Goal: Book appointment/travel/reservation

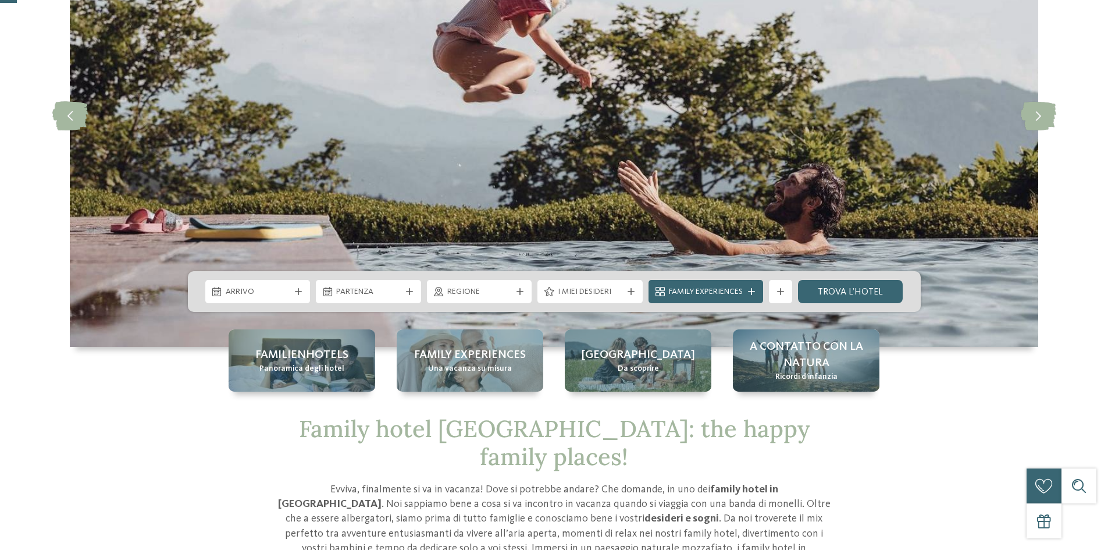
scroll to position [174, 0]
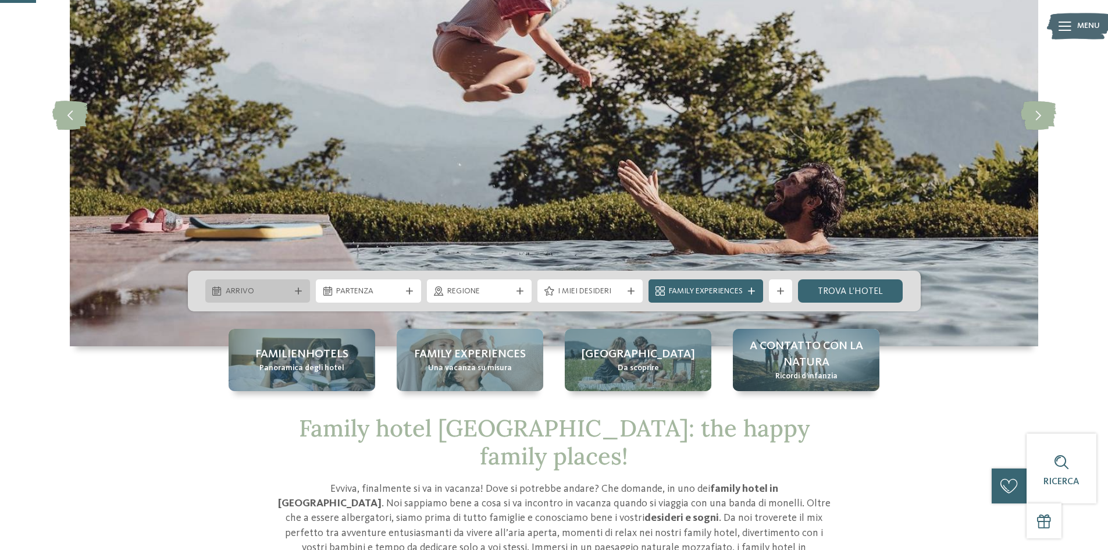
click at [302, 291] on div at bounding box center [299, 290] width 12 height 7
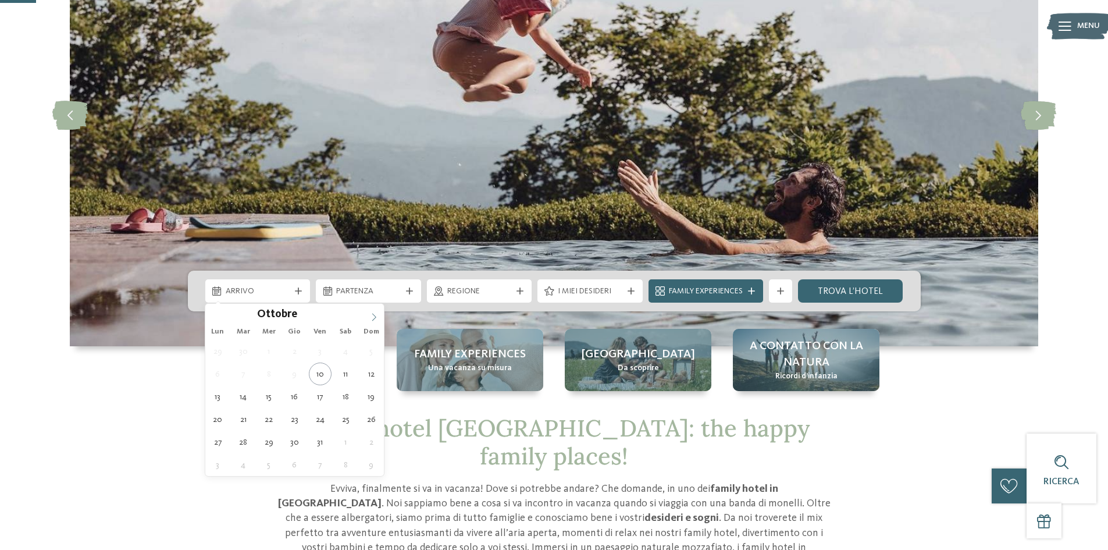
click at [375, 313] on icon at bounding box center [374, 317] width 8 height 8
type input "****"
click at [375, 313] on icon at bounding box center [374, 317] width 8 height 8
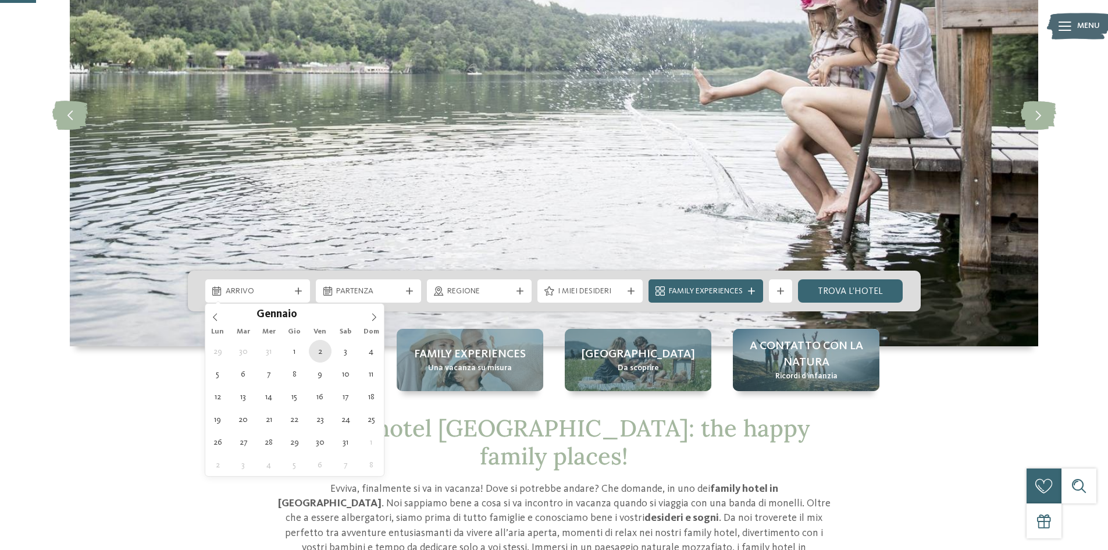
type div "02.01.2026"
type input "****"
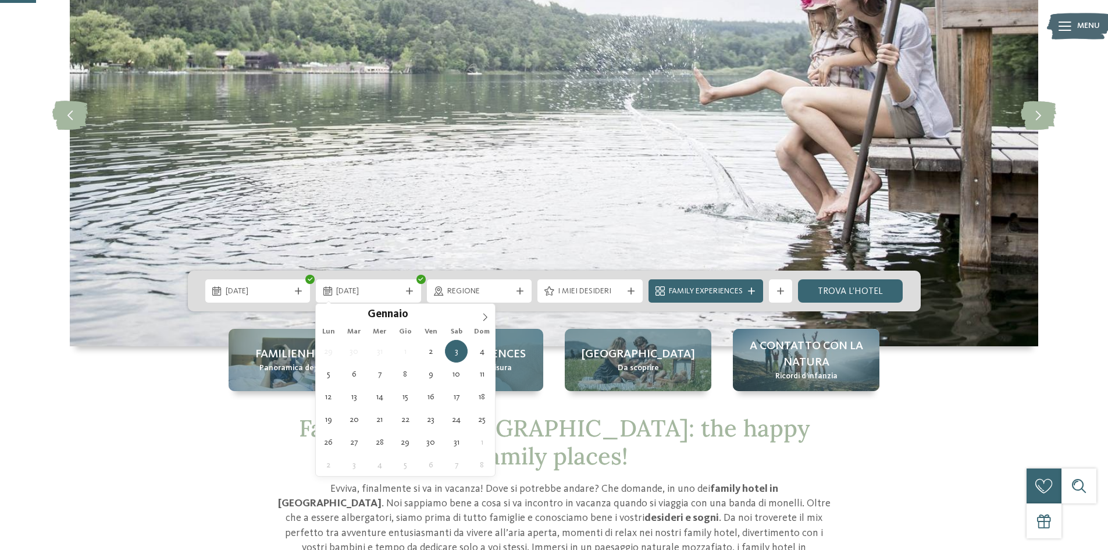
type div "09.01.2026"
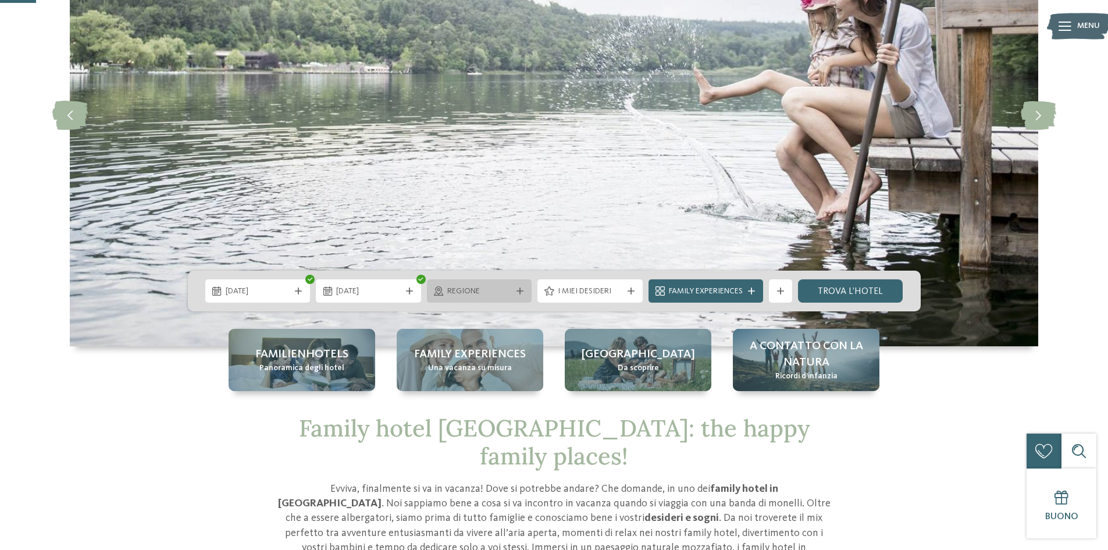
click at [489, 288] on span "Regione" at bounding box center [479, 292] width 65 height 12
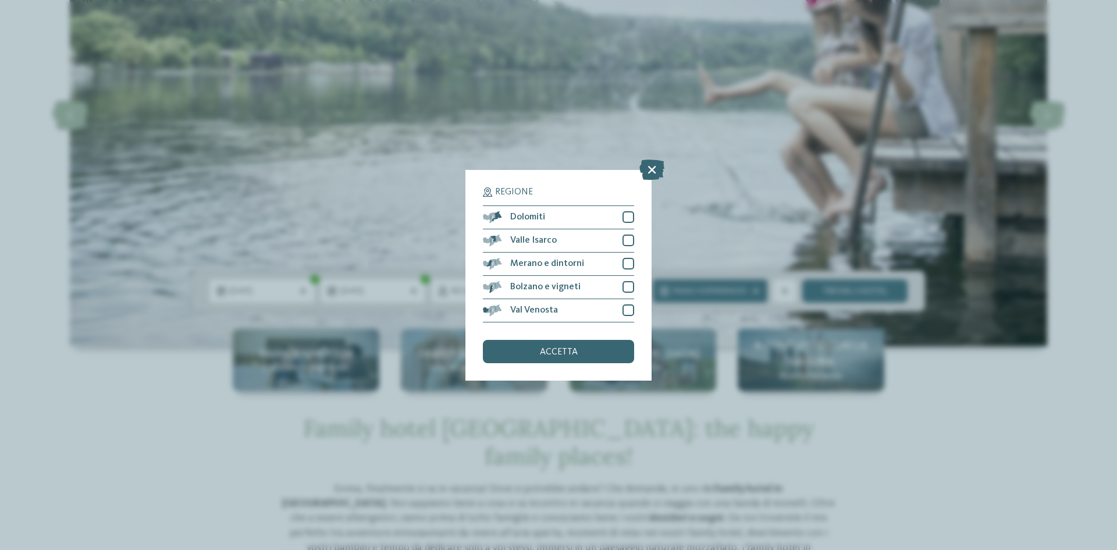
click at [654, 168] on icon at bounding box center [651, 169] width 25 height 20
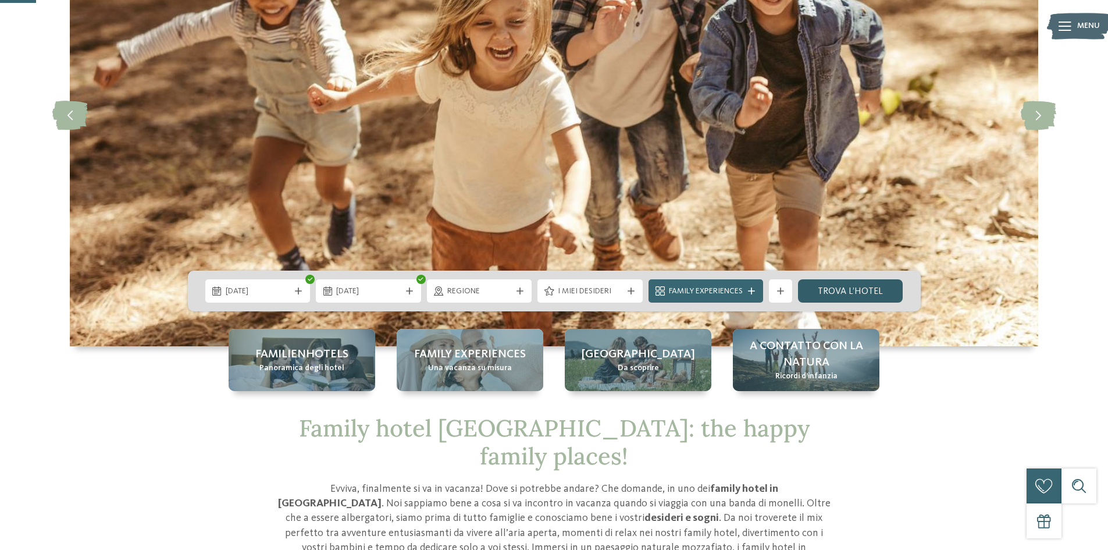
click at [838, 293] on link "trova l’hotel" at bounding box center [850, 290] width 105 height 23
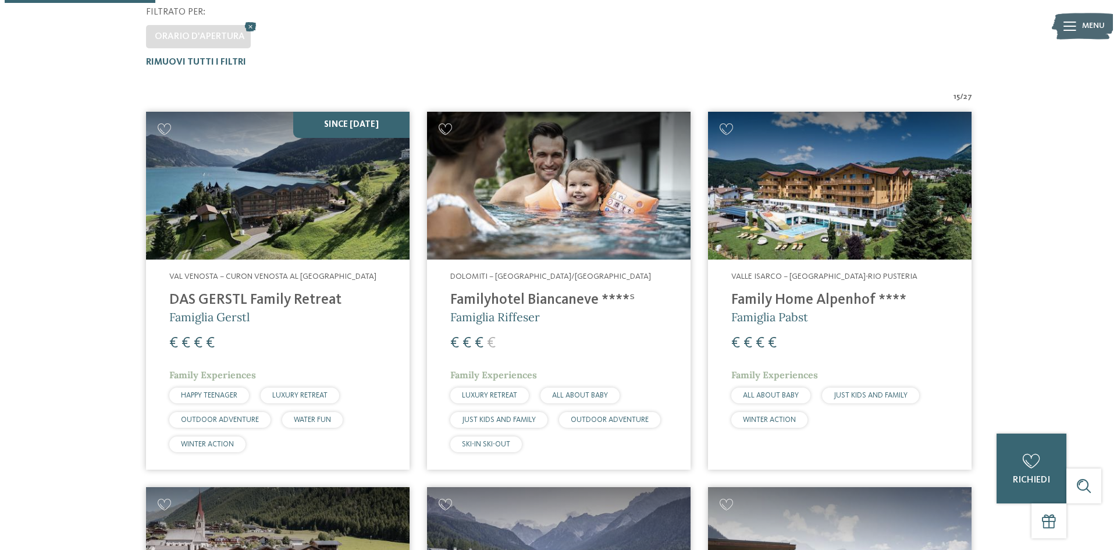
scroll to position [322, 0]
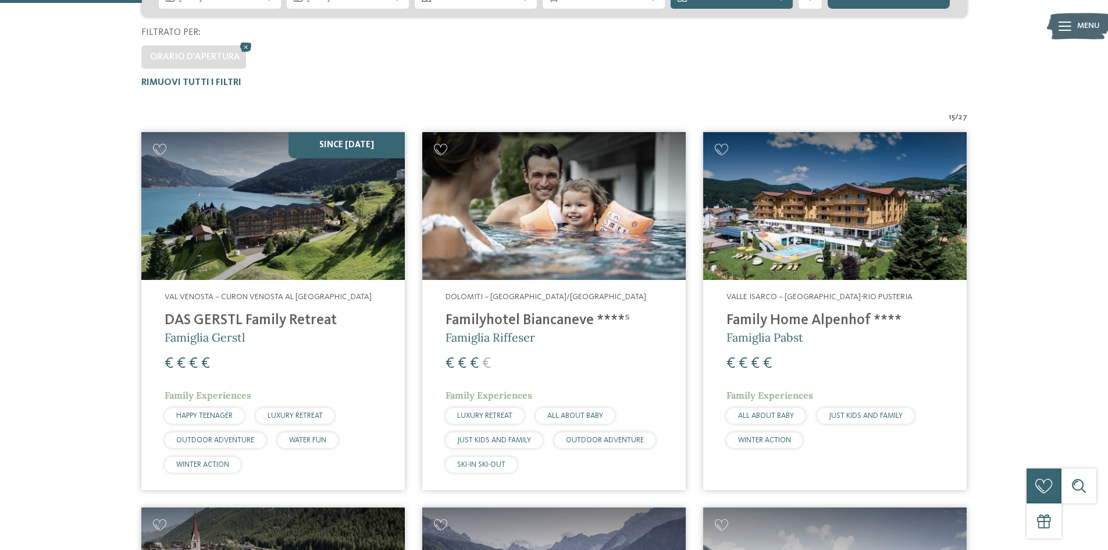
click at [498, 322] on h4 "Familyhotel Biancaneve ****ˢ" at bounding box center [553, 320] width 217 height 17
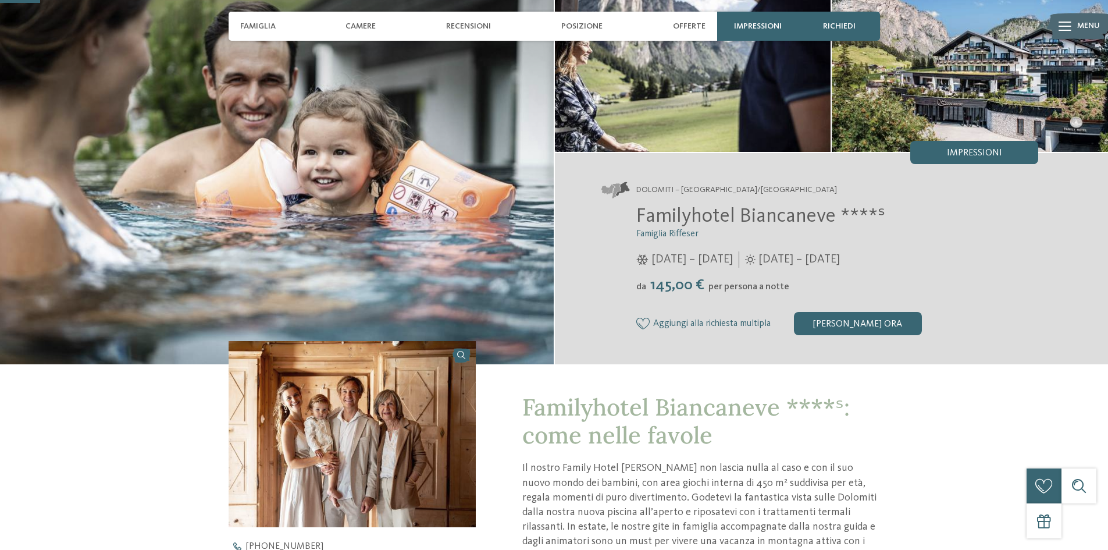
scroll to position [116, 0]
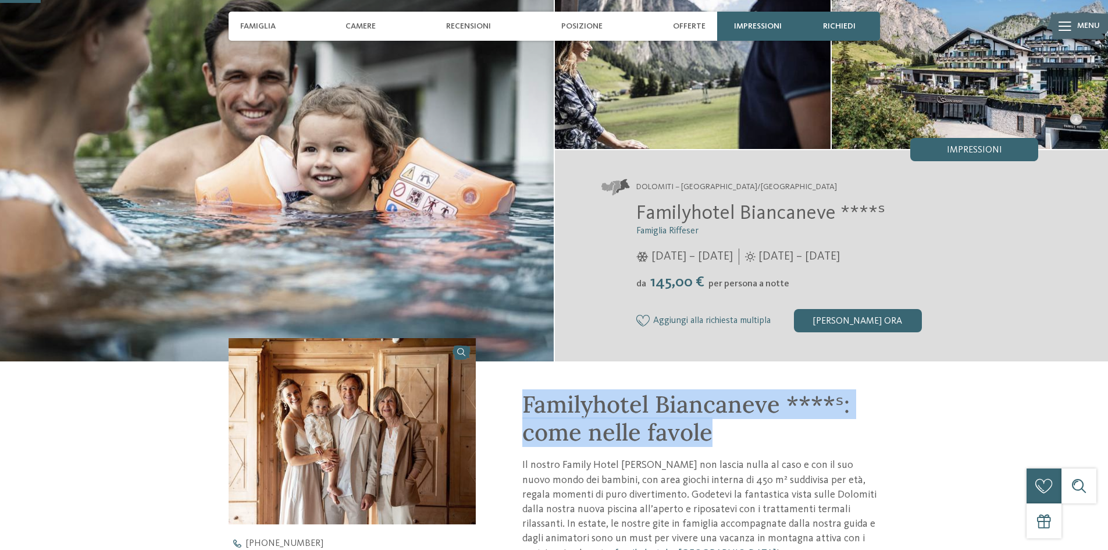
drag, startPoint x: 517, startPoint y: 401, endPoint x: 758, endPoint y: 430, distance: 243.1
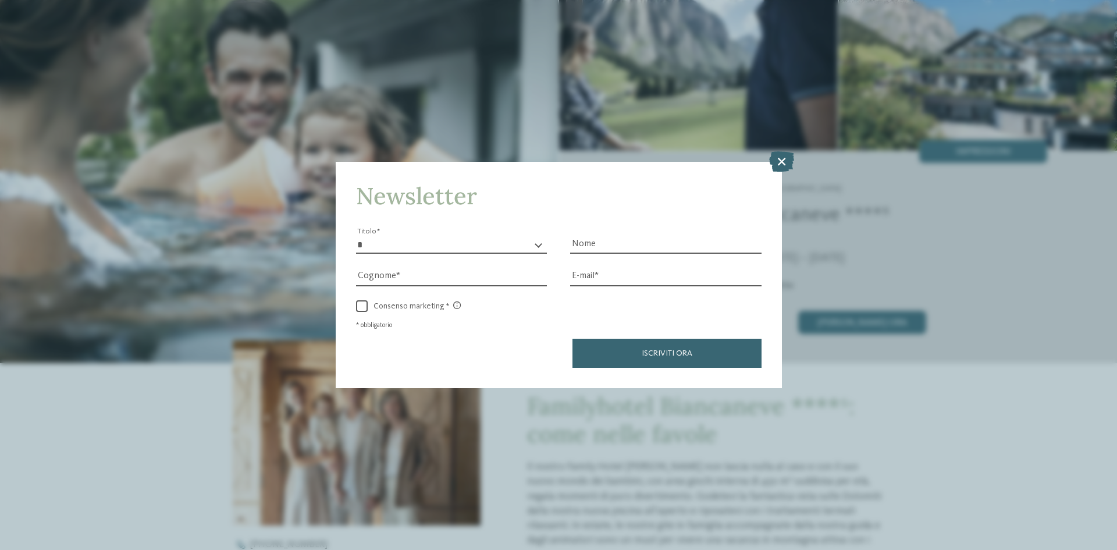
click at [773, 157] on icon at bounding box center [781, 161] width 25 height 20
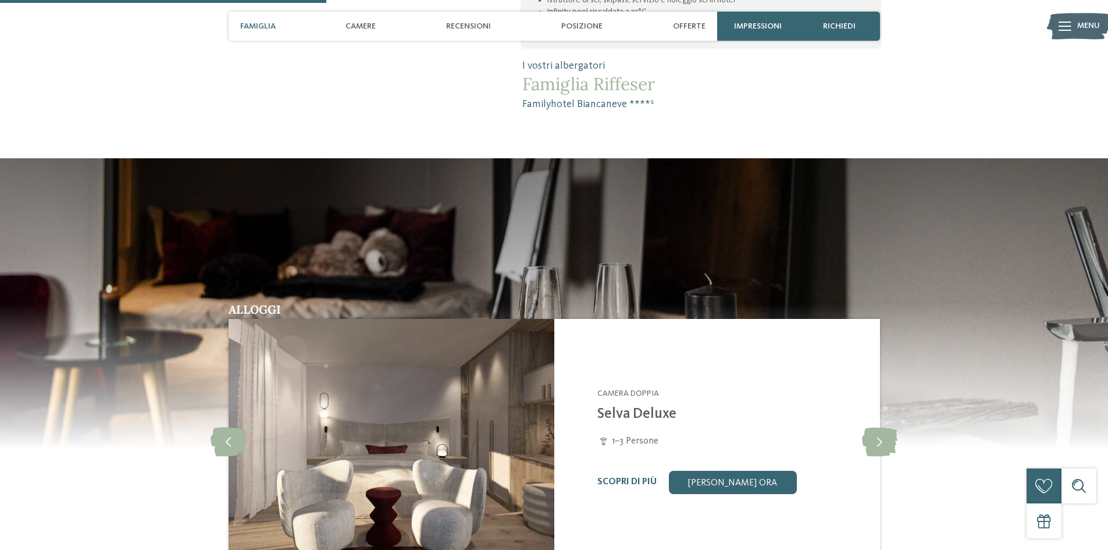
scroll to position [1163, 0]
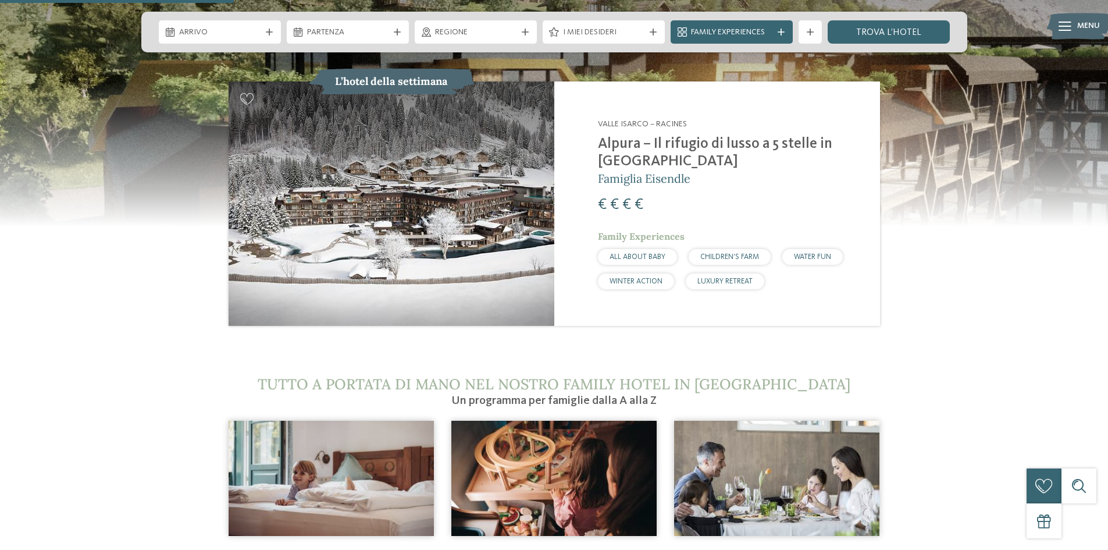
scroll to position [1105, 0]
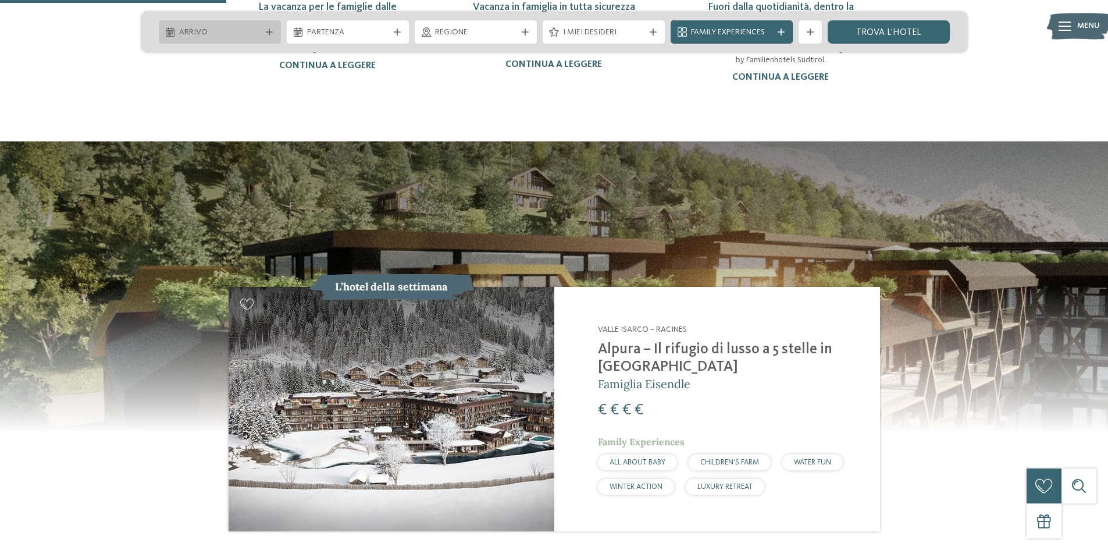
click at [246, 25] on div "Arrivo" at bounding box center [220, 31] width 122 height 23
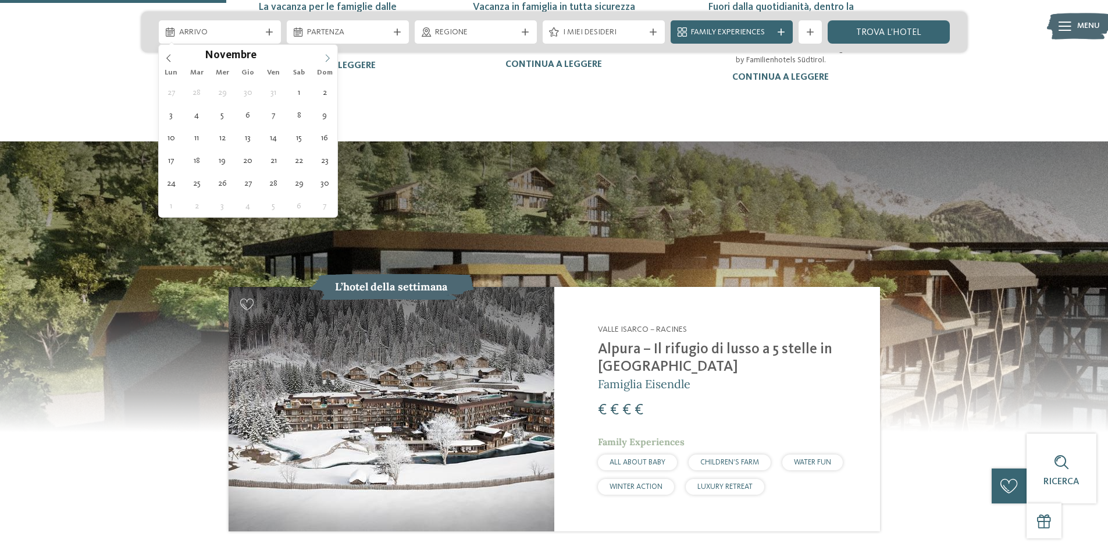
click at [330, 54] on icon at bounding box center [327, 58] width 8 height 8
type input "****"
click at [168, 55] on icon at bounding box center [169, 58] width 8 height 8
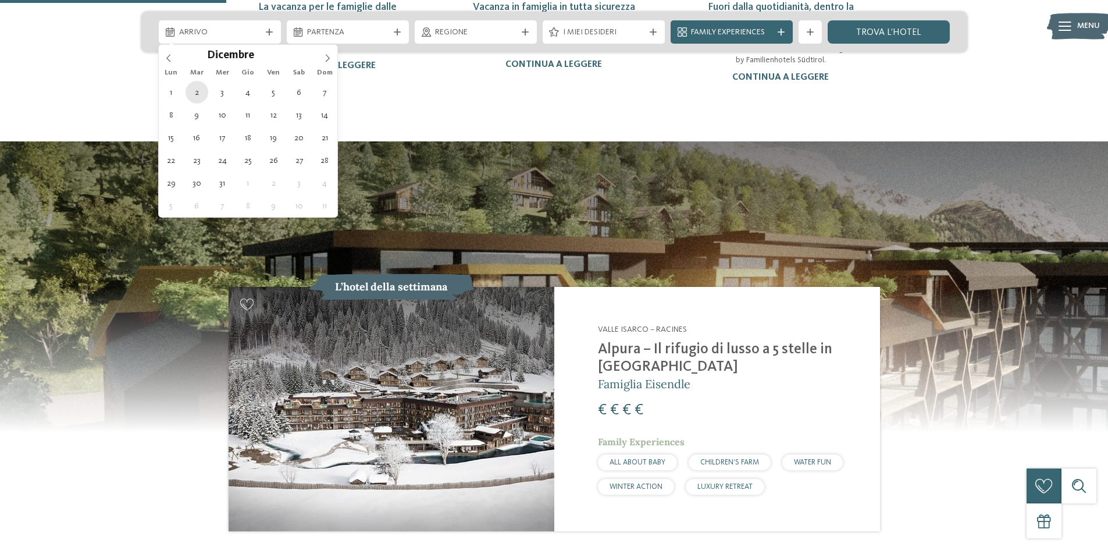
type div "[DATE]"
type input "****"
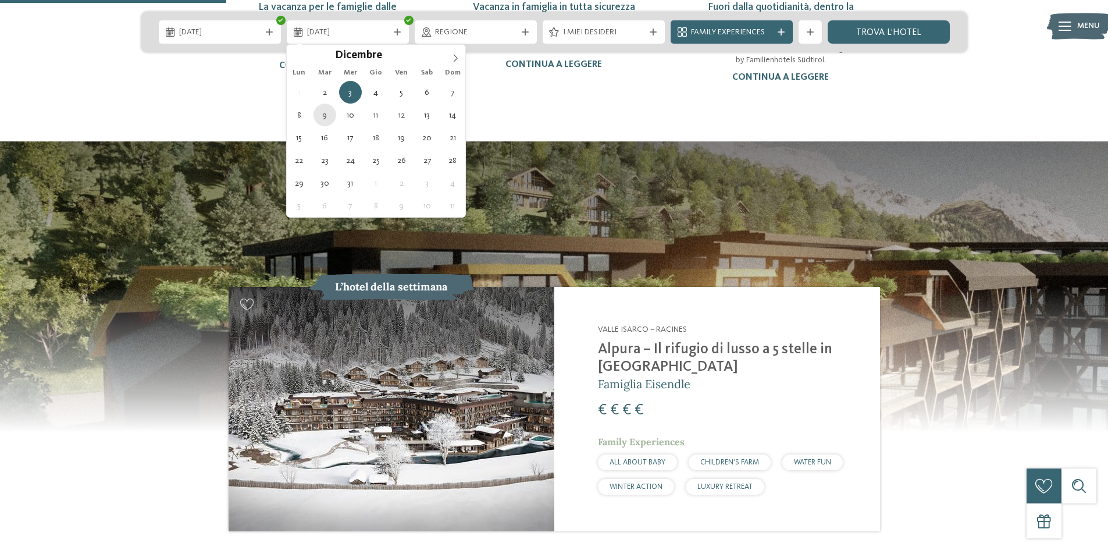
type div "[DATE]"
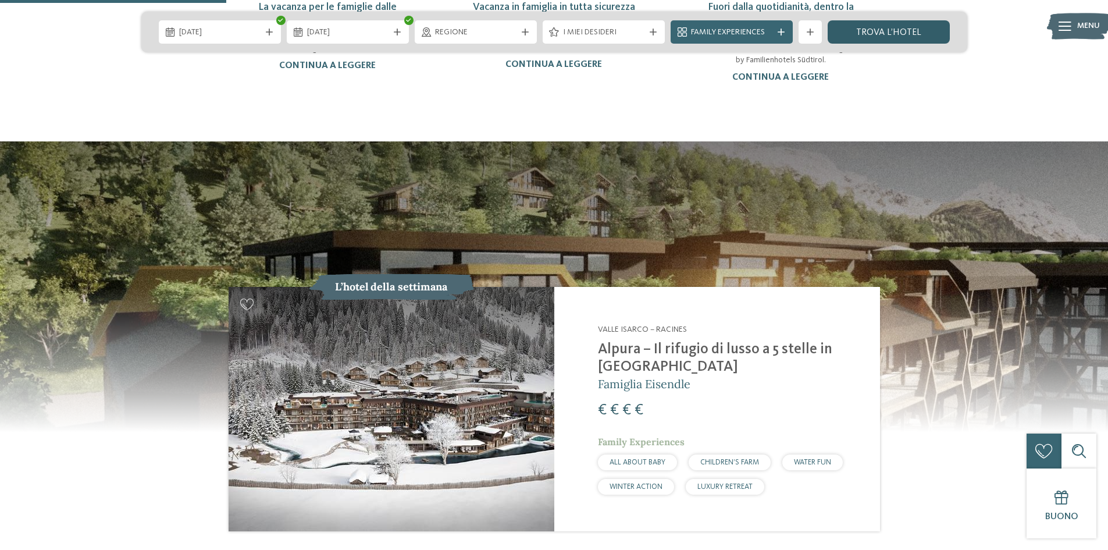
click at [866, 33] on link "trova l’hotel" at bounding box center [889, 31] width 122 height 23
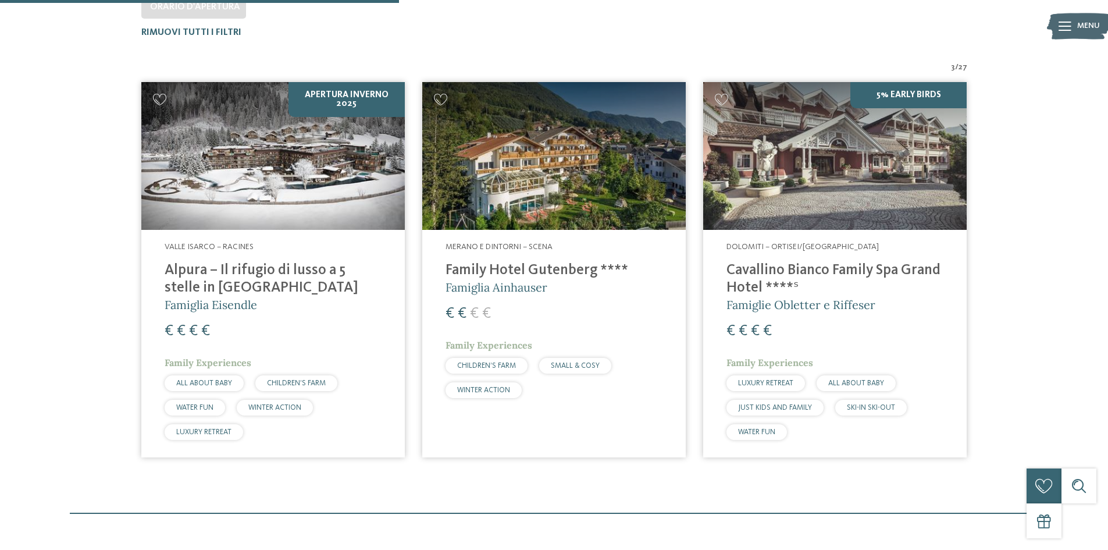
scroll to position [381, 0]
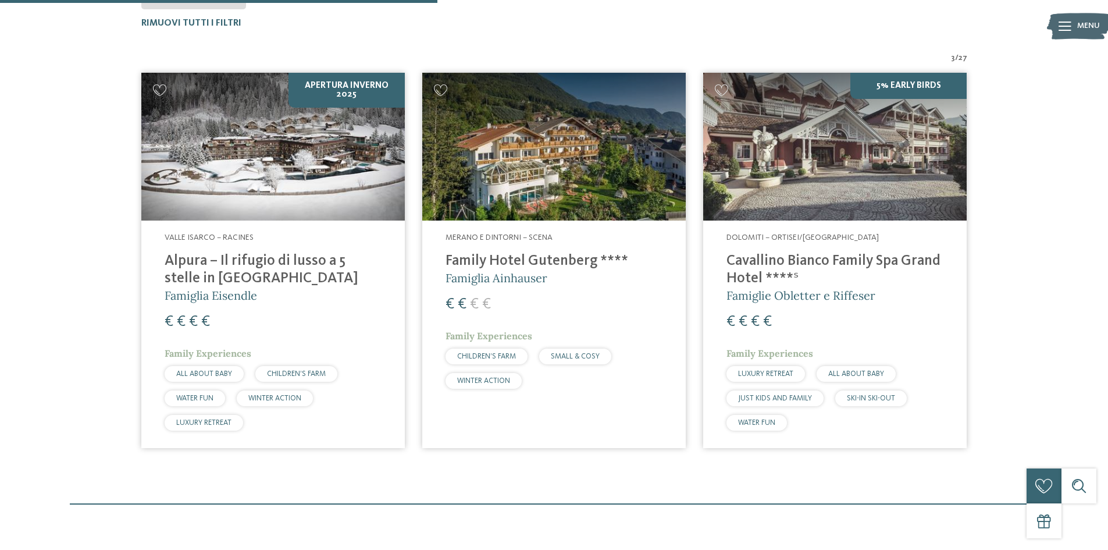
click at [224, 233] on address "Valle Isarco – Racines" at bounding box center [273, 238] width 217 height 12
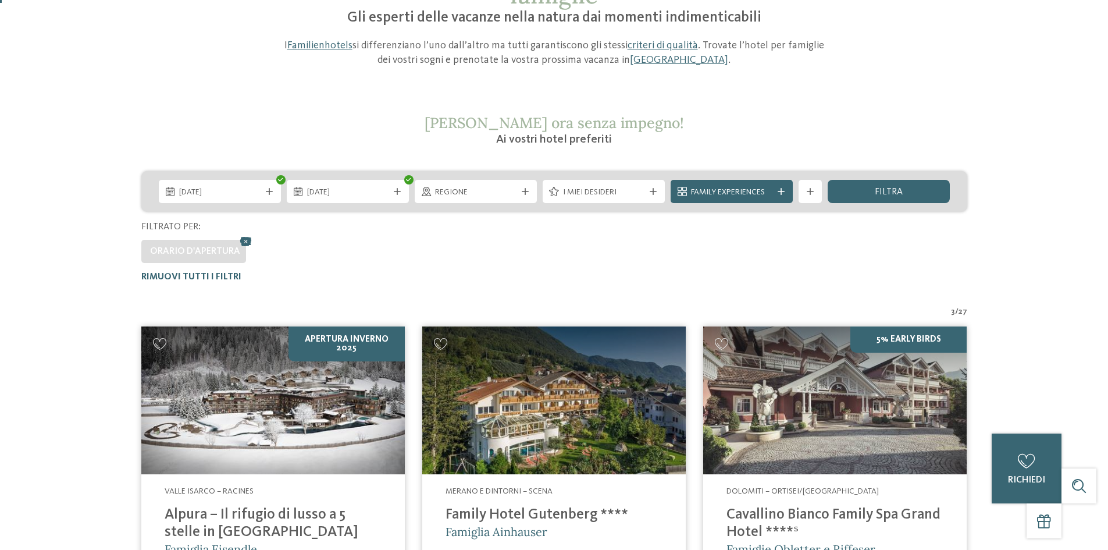
scroll to position [0, 0]
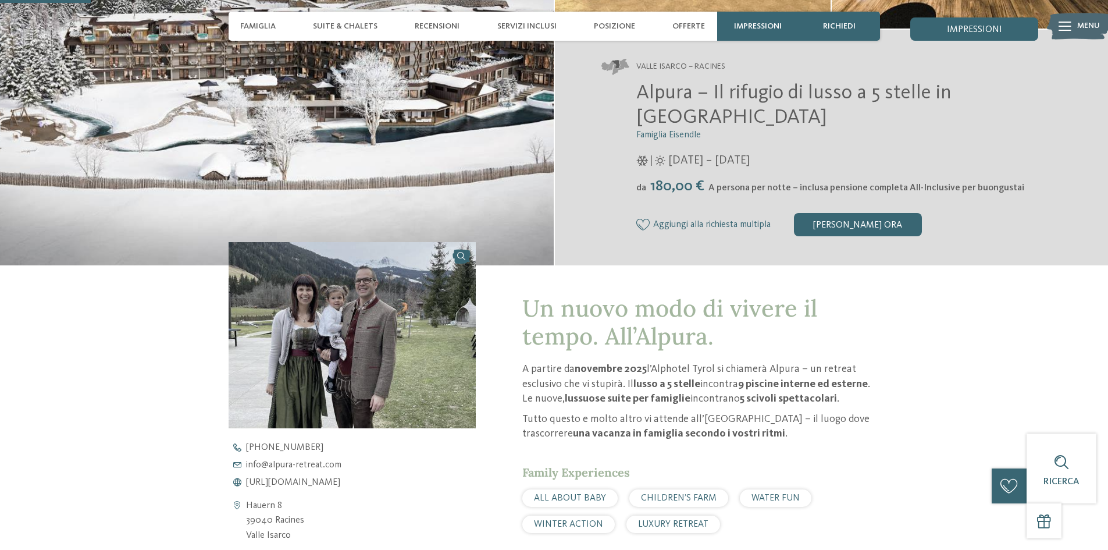
scroll to position [174, 0]
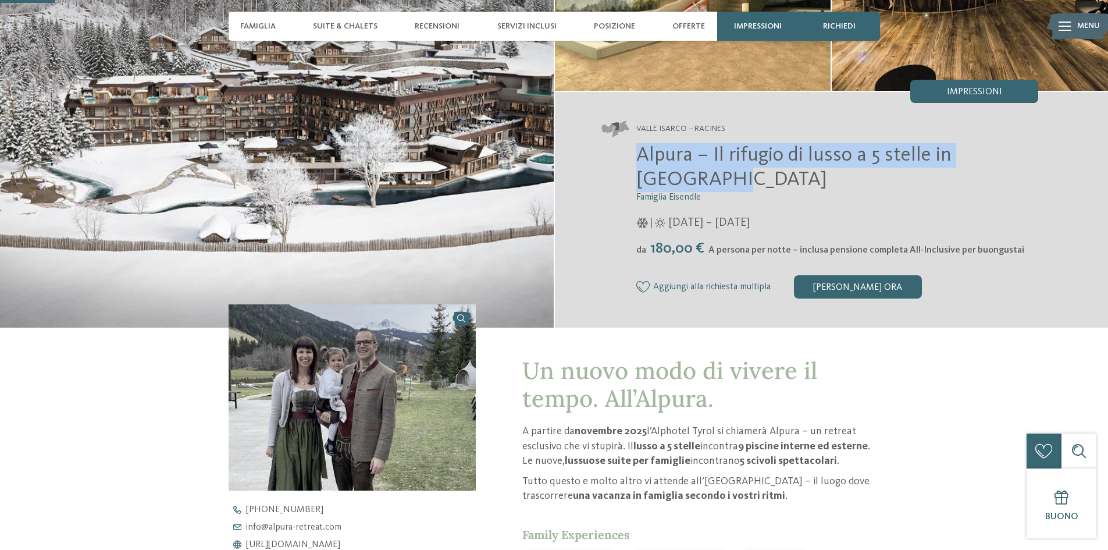
drag, startPoint x: 634, startPoint y: 149, endPoint x: 972, endPoint y: 183, distance: 339.6
click at [972, 183] on div "Alpura – Il rifugio di lusso a 5 stelle in Alto Adige Famiglia Eisendle 08/11/2…" at bounding box center [819, 220] width 437 height 155
